Goal: Task Accomplishment & Management: Manage account settings

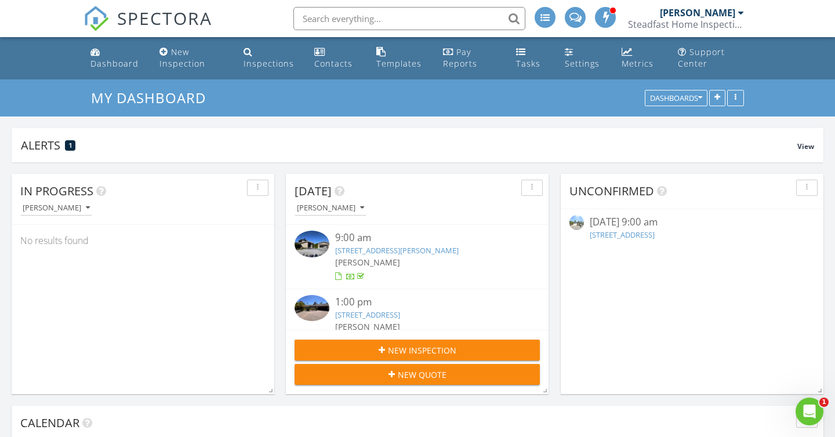
scroll to position [1914, 853]
click at [135, 24] on span "SPECTORA" at bounding box center [164, 18] width 95 height 24
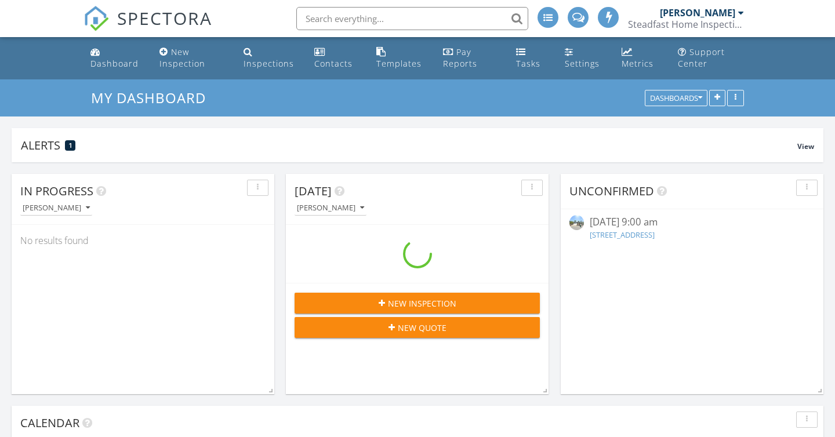
scroll to position [249, 263]
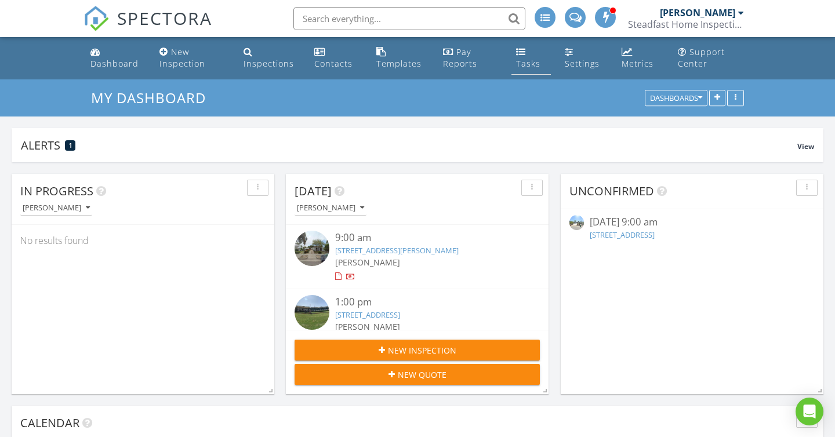
click at [525, 52] on link "Tasks" at bounding box center [531, 58] width 39 height 33
click at [802, 143] on span "View" at bounding box center [805, 147] width 17 height 10
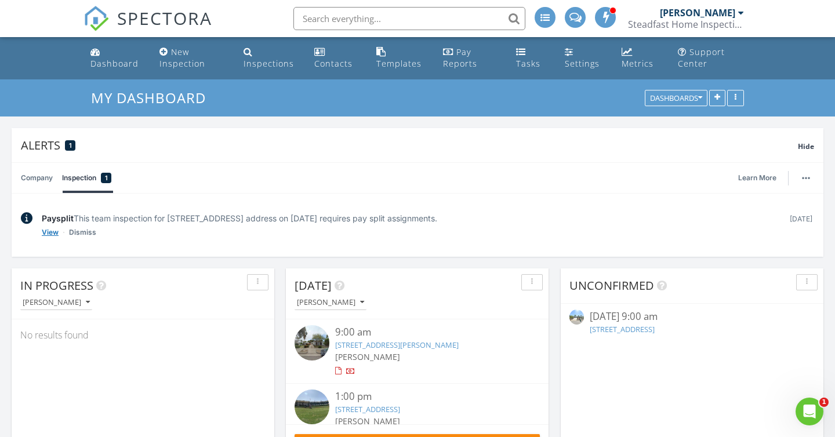
click at [46, 233] on link "View" at bounding box center [50, 233] width 17 height 12
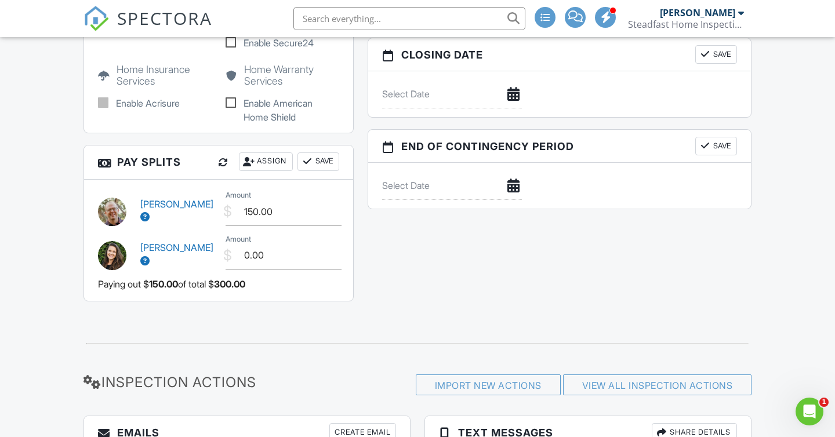
scroll to position [1254, 0]
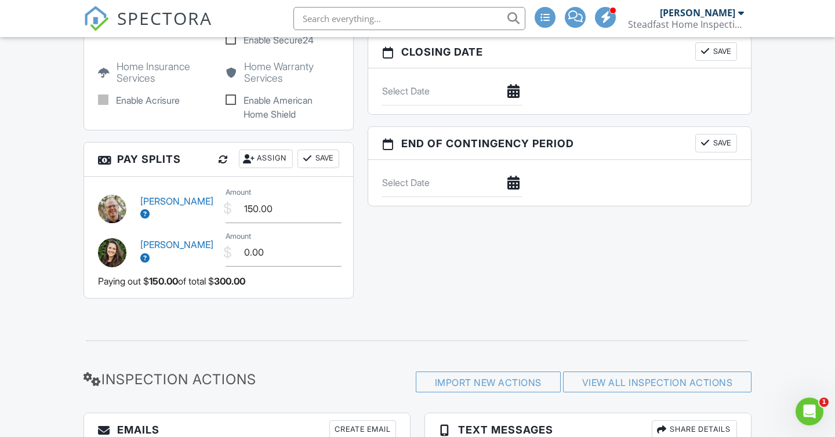
click at [317, 150] on button "Save" at bounding box center [319, 159] width 42 height 19
click at [309, 153] on div at bounding box center [308, 159] width 12 height 12
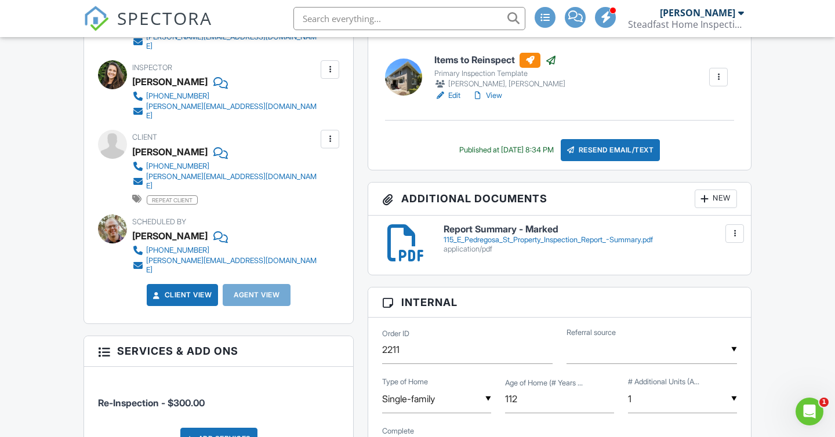
scroll to position [0, 0]
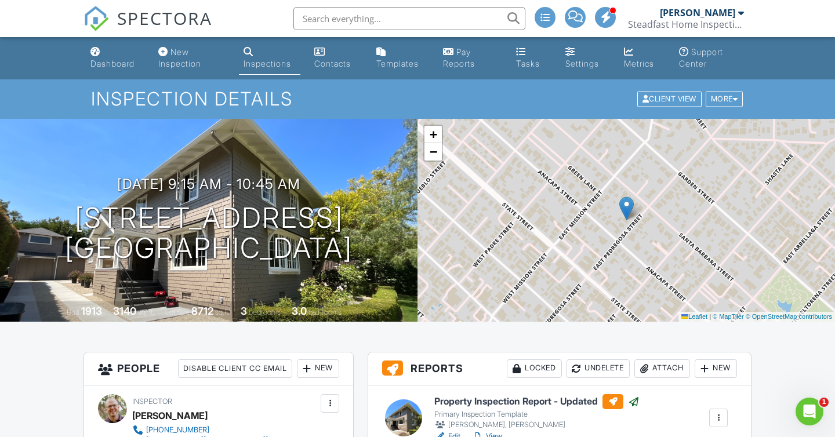
click at [201, 17] on span "SPECTORA" at bounding box center [164, 18] width 95 height 24
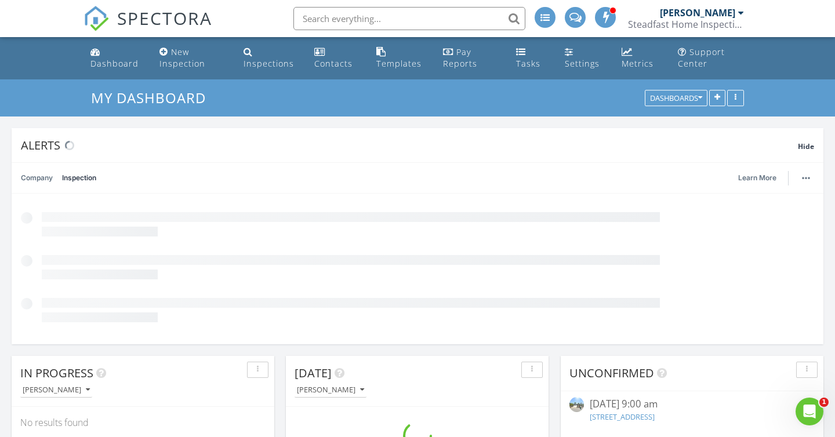
scroll to position [249, 263]
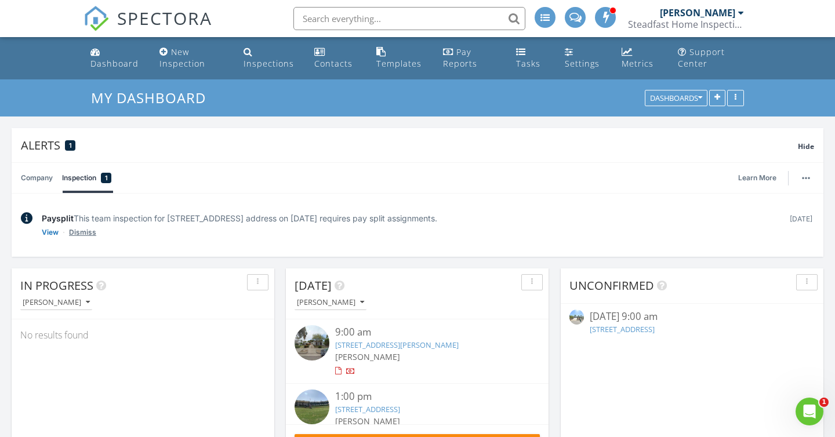
click at [76, 231] on link "Dismiss" at bounding box center [82, 233] width 27 height 12
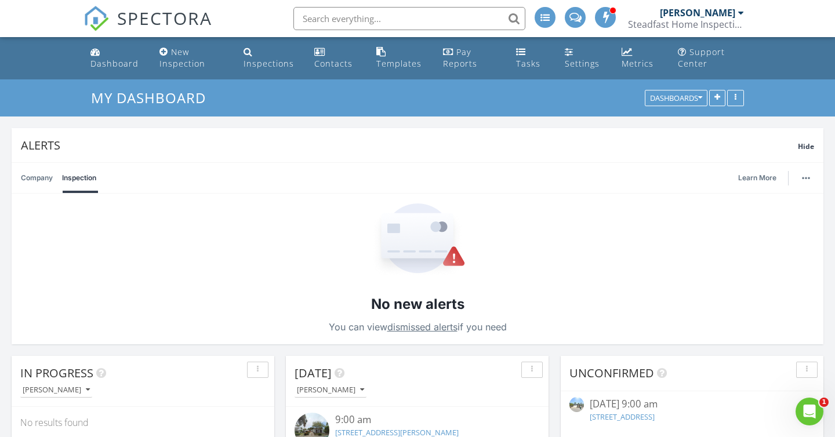
click at [48, 177] on link "Company" at bounding box center [37, 178] width 32 height 30
click at [807, 142] on span "Hide" at bounding box center [806, 147] width 16 height 10
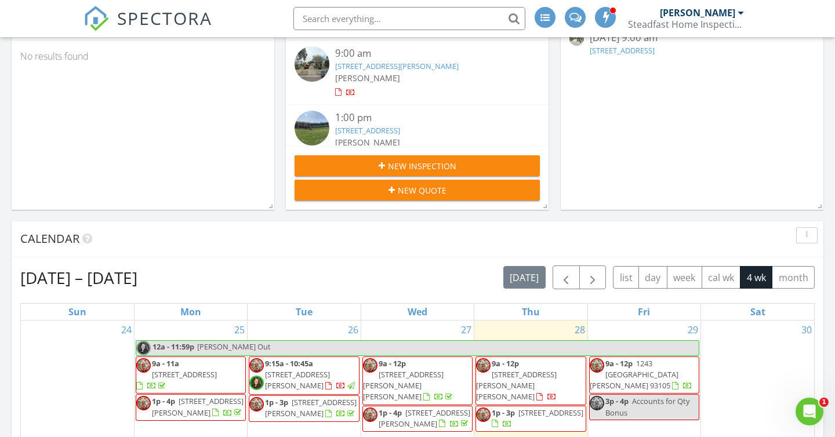
scroll to position [179, 0]
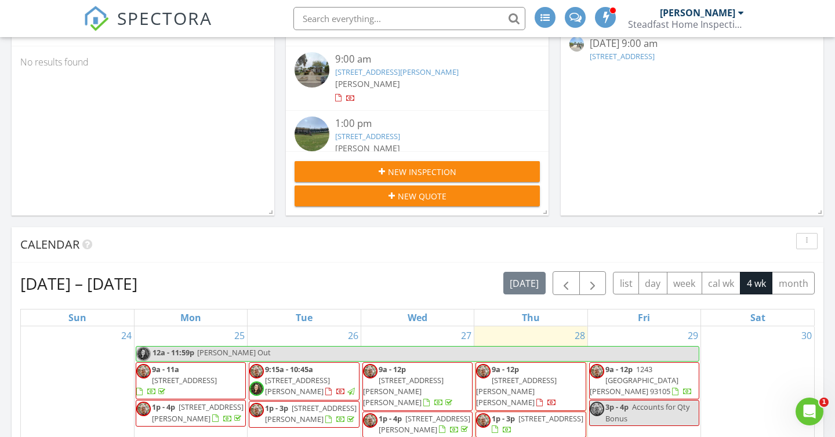
click at [431, 75] on link "[STREET_ADDRESS][PERSON_NAME]" at bounding box center [397, 72] width 124 height 10
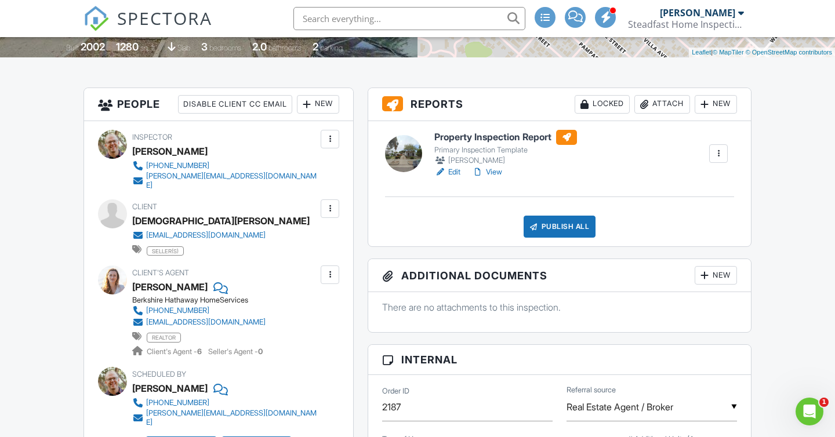
scroll to position [265, 0]
click at [451, 172] on link "Edit" at bounding box center [447, 172] width 26 height 12
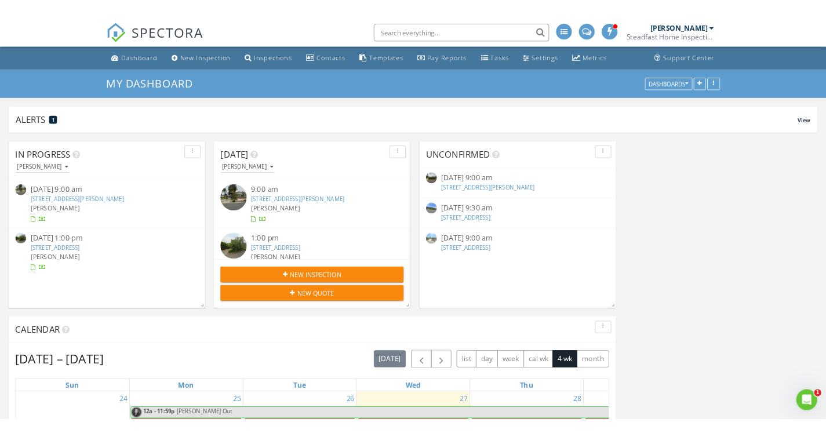
scroll to position [579716, 579706]
